Goal: Task Accomplishment & Management: Use online tool/utility

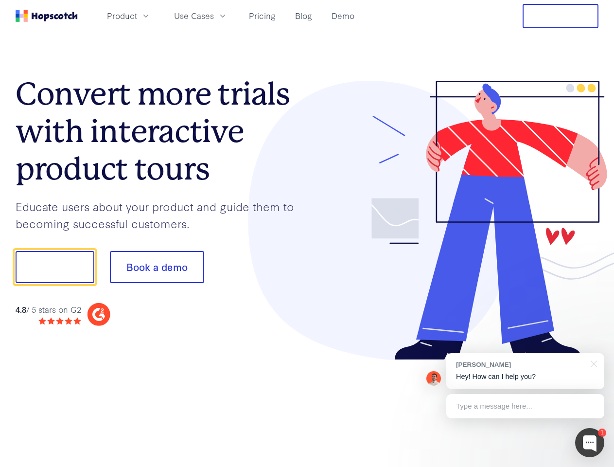
click at [307, 233] on div at bounding box center [453, 220] width 292 height 279
click at [137, 16] on span "Product" at bounding box center [122, 16] width 30 height 12
click at [214, 16] on span "Use Cases" at bounding box center [194, 16] width 40 height 12
click at [560, 16] on button "Free Trial" at bounding box center [560, 16] width 76 height 24
click at [54, 267] on button "Show me!" at bounding box center [55, 267] width 79 height 32
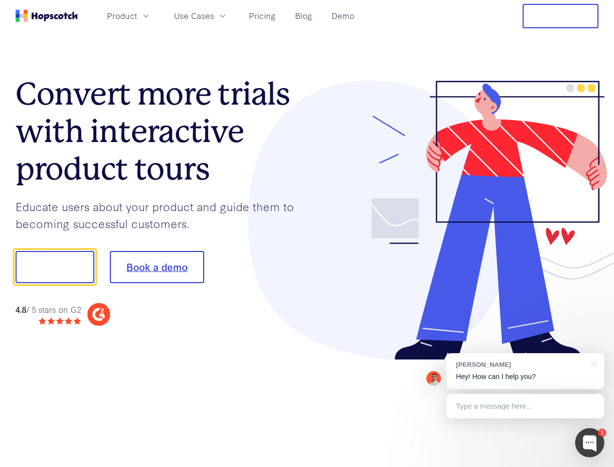
click at [156, 267] on button "Book a demo" at bounding box center [157, 267] width 94 height 32
click at [590, 442] on div at bounding box center [589, 442] width 29 height 29
click at [525, 371] on div "[PERSON_NAME] Hey! How can I help you?" at bounding box center [525, 371] width 158 height 36
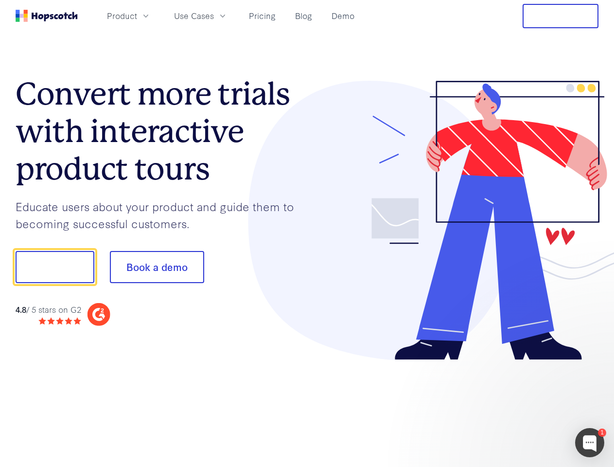
click at [592, 363] on div at bounding box center [513, 331] width 182 height 194
click at [525, 406] on div at bounding box center [513, 331] width 182 height 194
